Goal: Obtain resource: Obtain resource

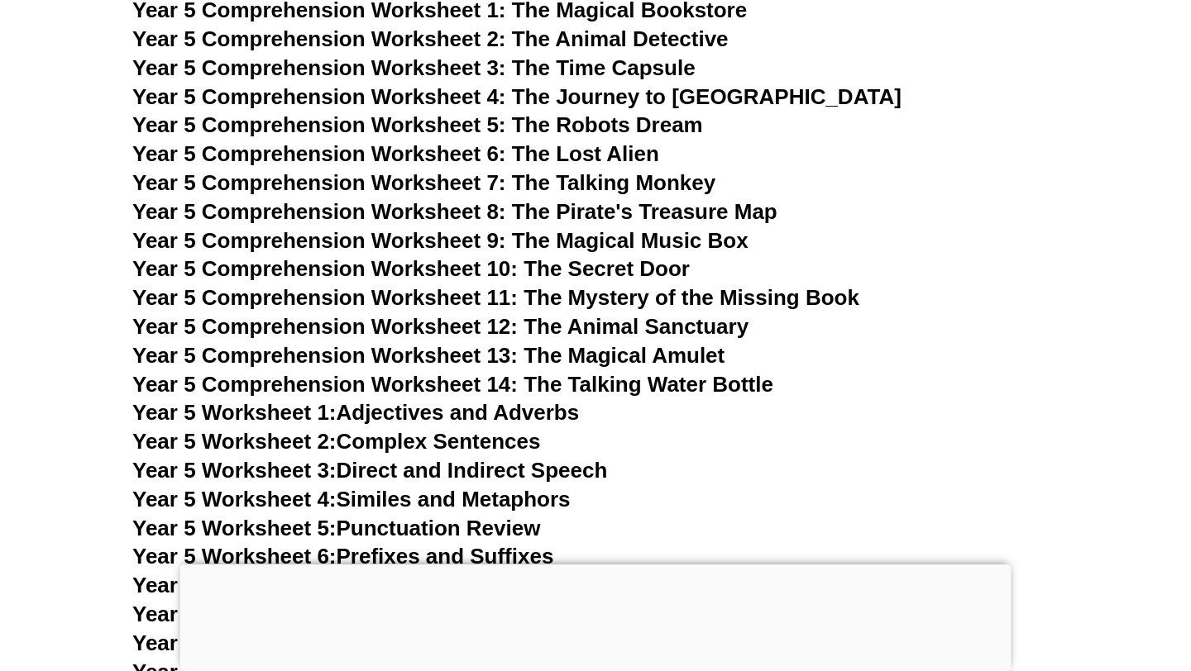
click at [791, 104] on h3 "Year 5 Comprehension Worksheet 4: The Journey to [GEOGRAPHIC_DATA]" at bounding box center [595, 98] width 926 height 28
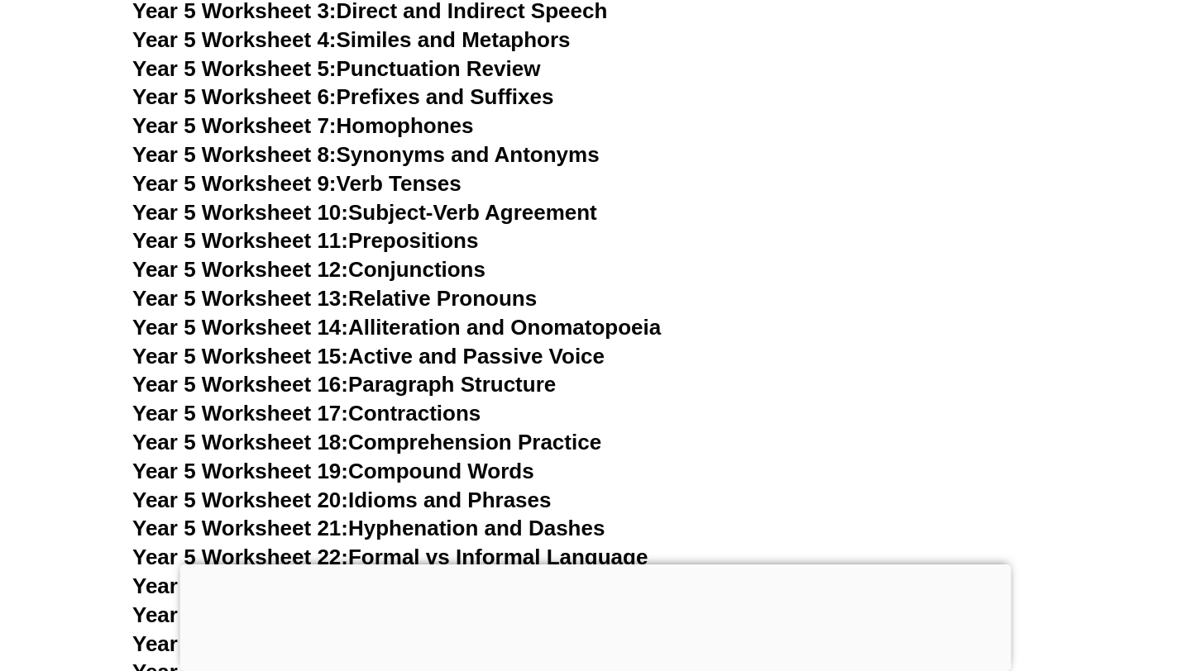
click at [721, 247] on h3 "Year 5 Worksheet 11: Prepositions" at bounding box center [595, 241] width 926 height 28
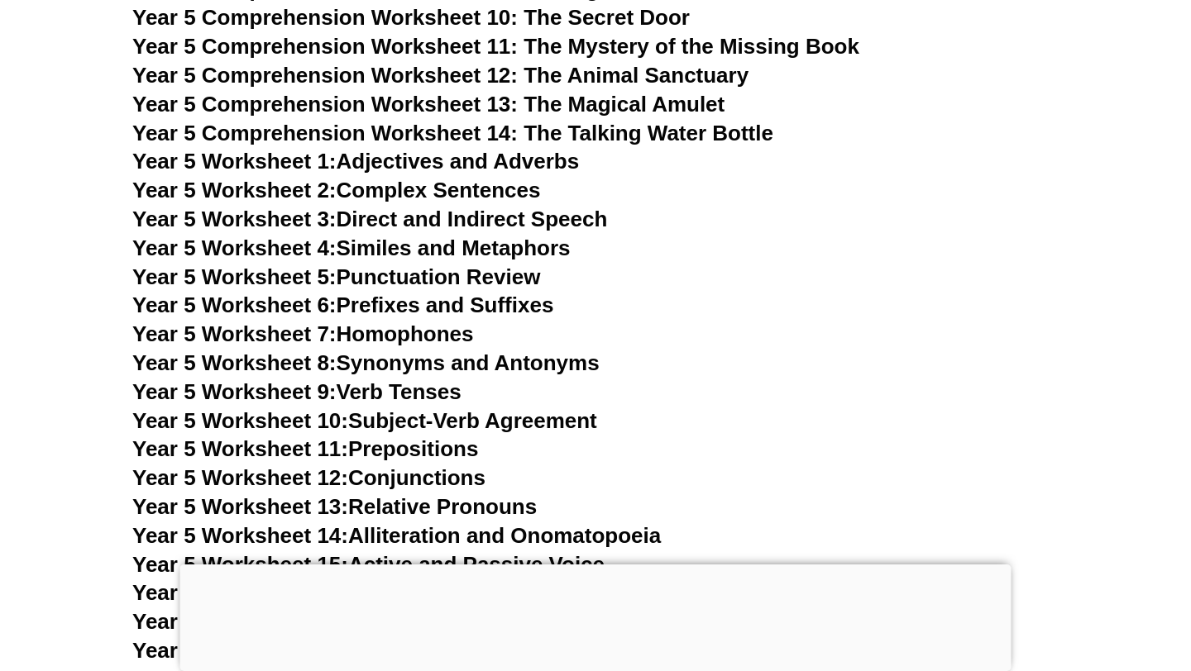
scroll to position [8336, 0]
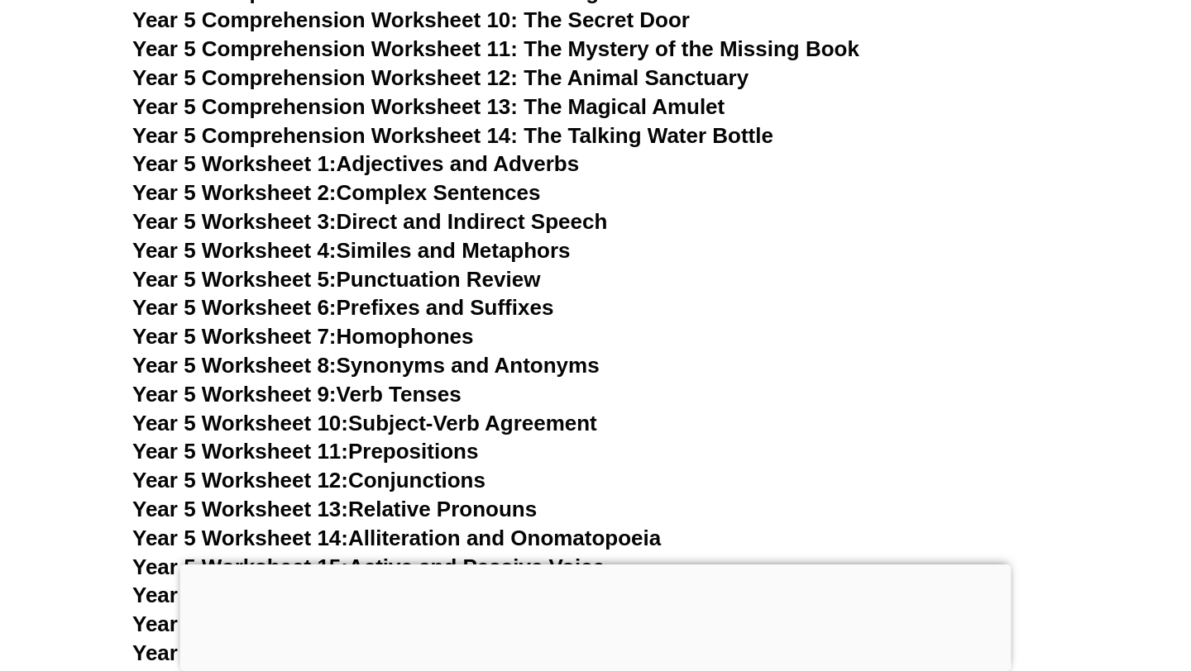
click at [451, 265] on div "Year 3 English Worksheets English tutoring lessons English worksheets Year 3 Co…" at bounding box center [595, 659] width 943 height 6974
click at [434, 276] on link "Year 5 Worksheet 5: Punctuation Review" at bounding box center [336, 279] width 408 height 25
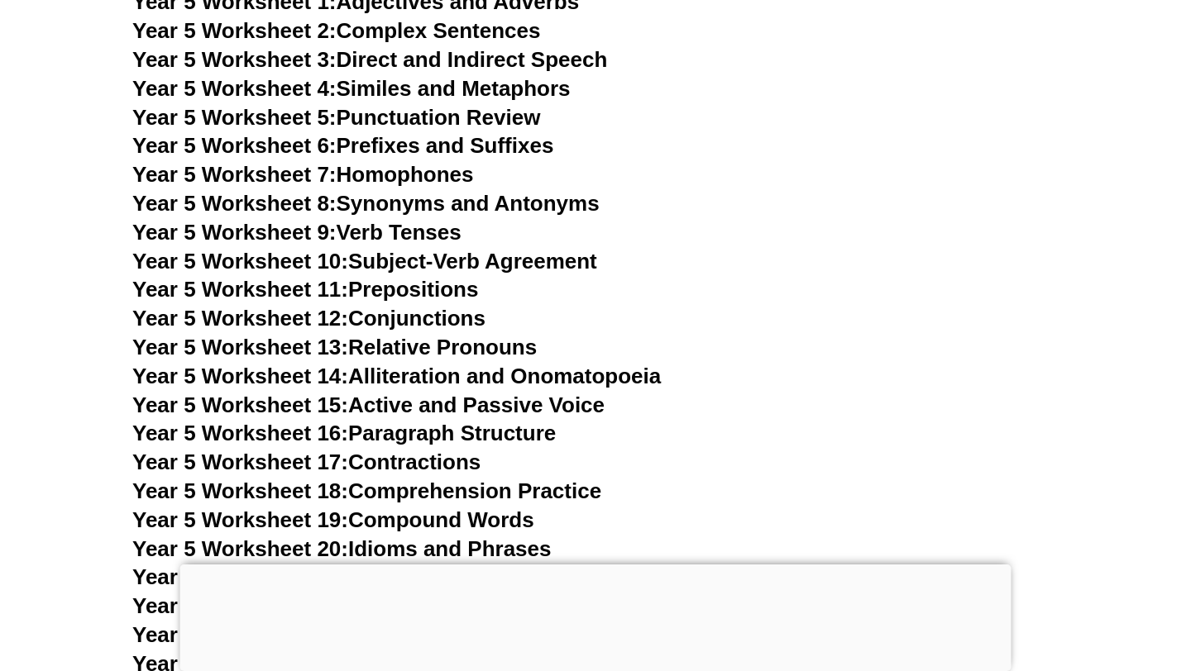
scroll to position [8520, 0]
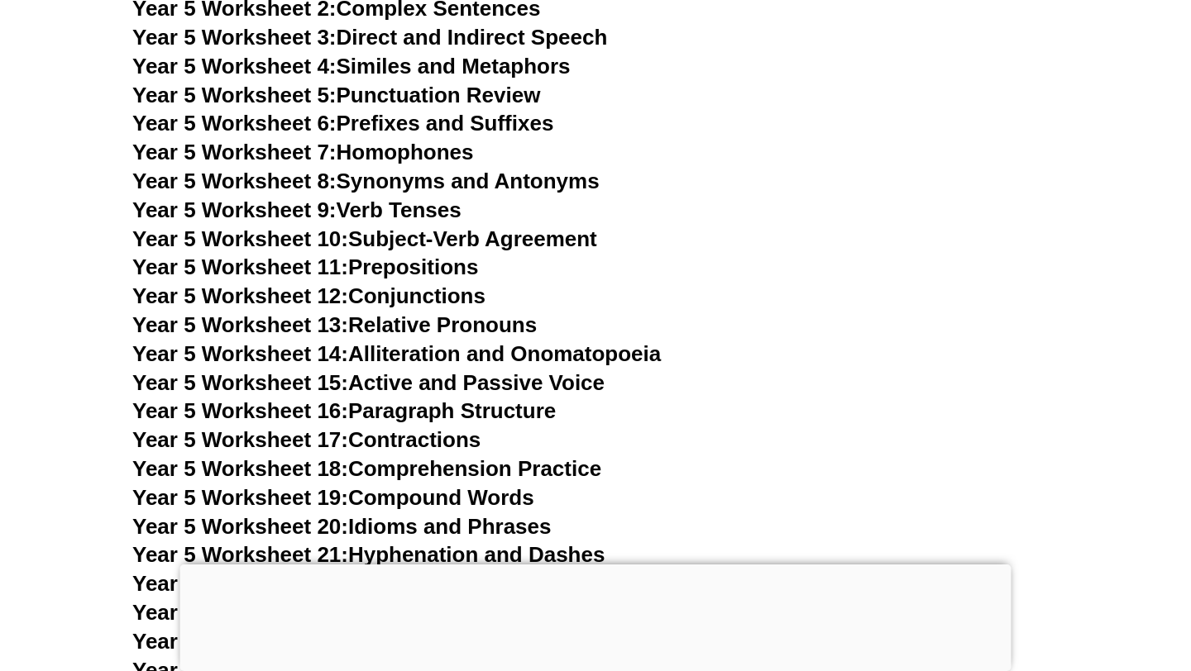
click at [493, 187] on link "Year 5 Worksheet 8: Synonyms and Antonyms" at bounding box center [365, 181] width 467 height 25
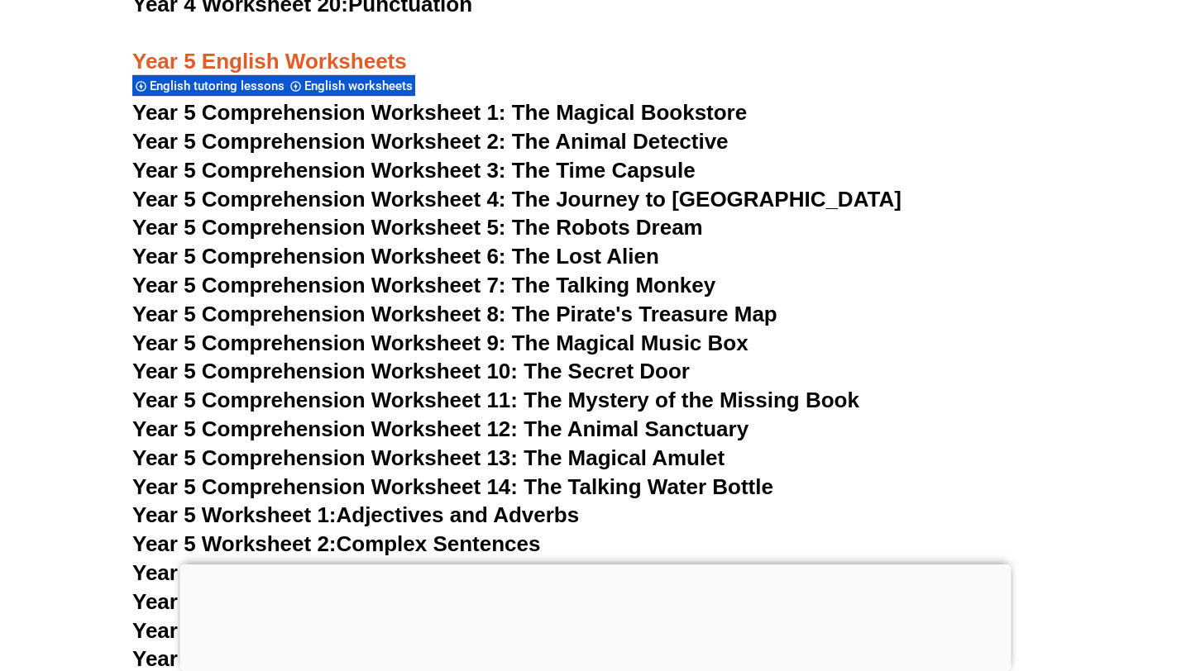
scroll to position [7984, 0]
click at [634, 168] on span "Year 5 Comprehension Worksheet 3: The Time Capsule" at bounding box center [413, 171] width 563 height 25
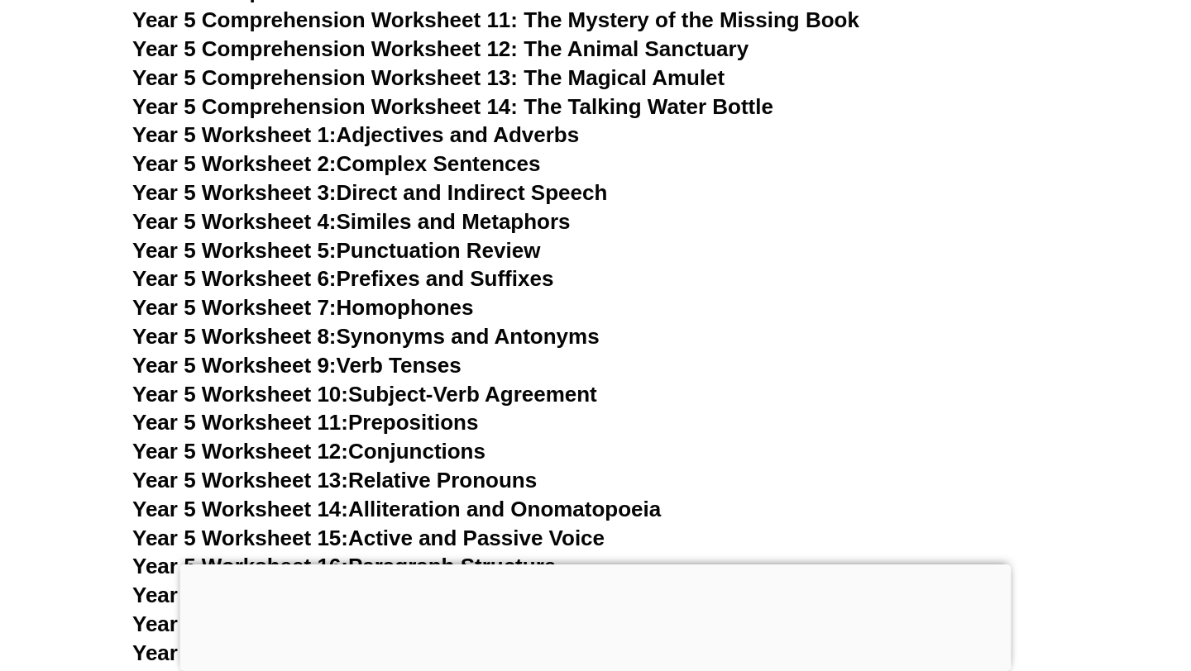
scroll to position [8384, 0]
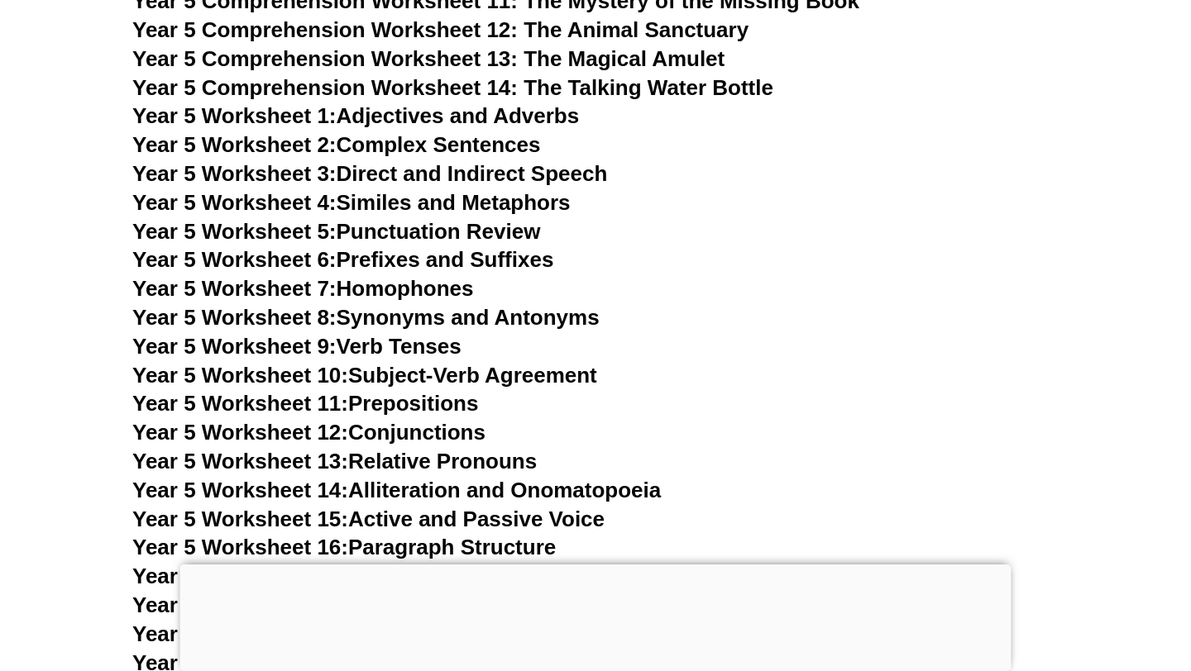
click at [408, 341] on link "Year 5 Worksheet 9: Verb Tenses" at bounding box center [296, 346] width 329 height 25
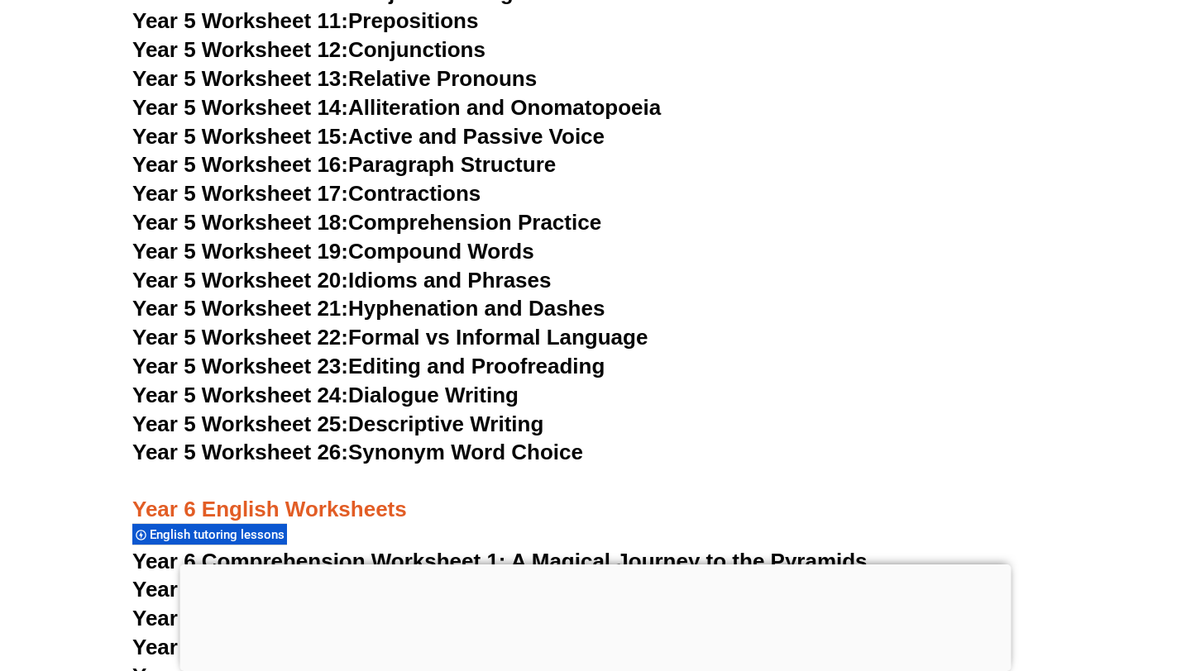
click at [725, 363] on h3 "Year 5 Worksheet 23: Editing and Proofreading" at bounding box center [595, 367] width 926 height 28
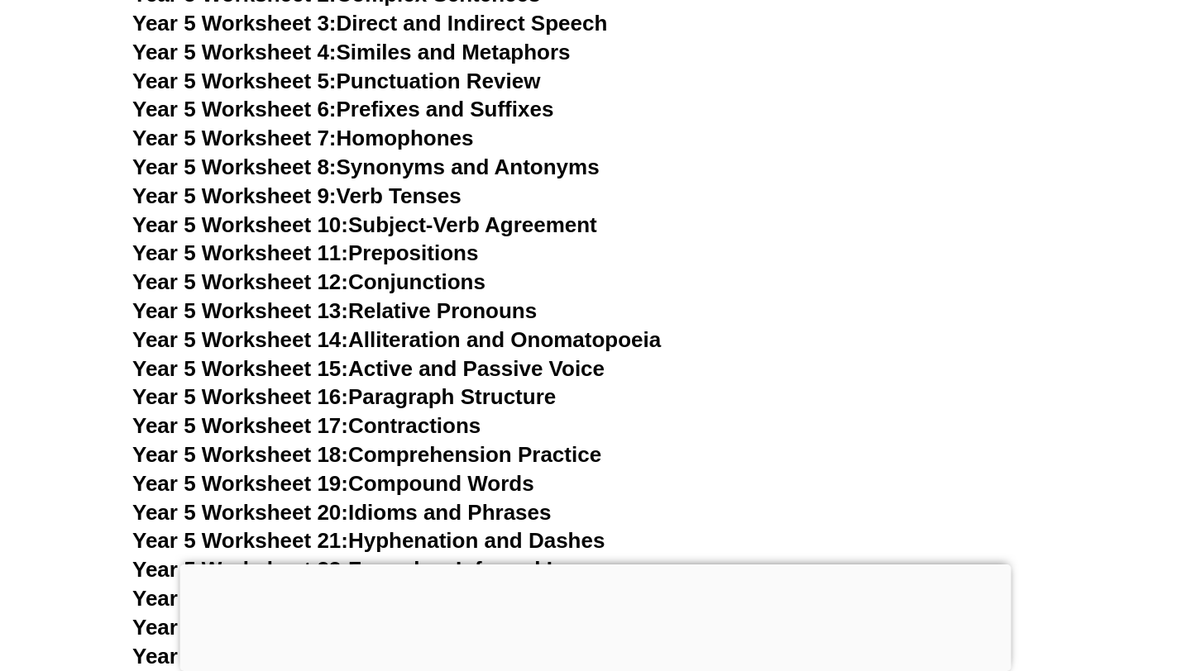
scroll to position [8532, 0]
